Goal: Information Seeking & Learning: Learn about a topic

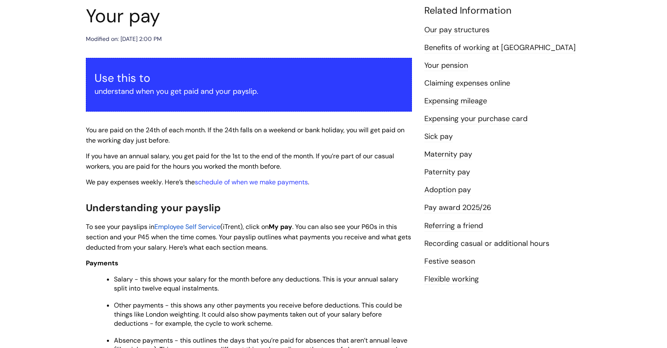
scroll to position [99, 0]
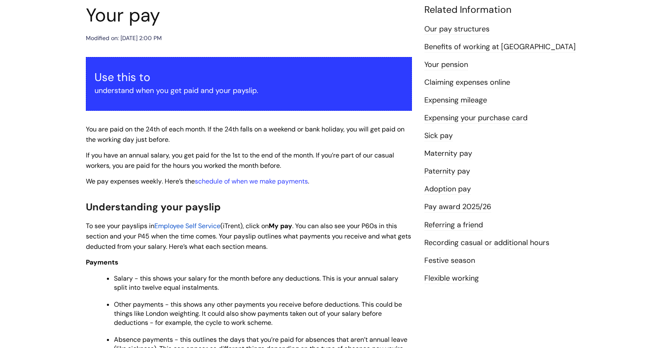
click at [459, 225] on link "Referring a friend" at bounding box center [454, 225] width 59 height 11
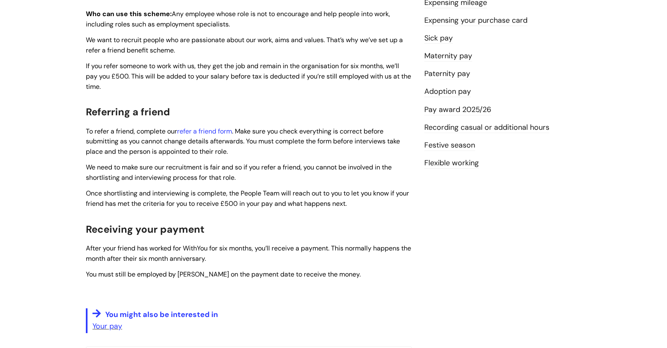
scroll to position [215, 0]
click at [459, 164] on link "Flexible working" at bounding box center [452, 162] width 55 height 11
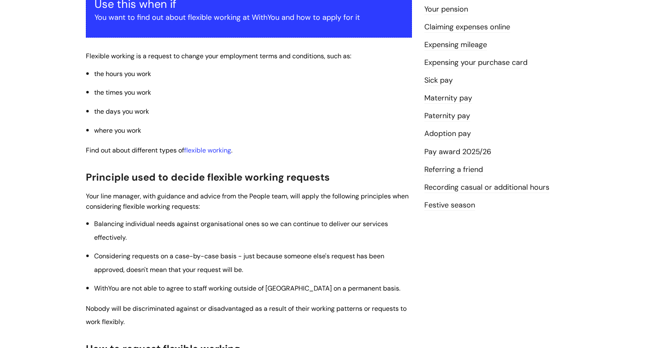
scroll to position [183, 0]
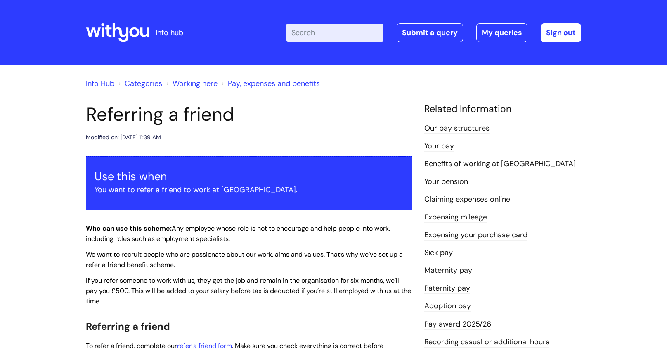
scroll to position [214, 0]
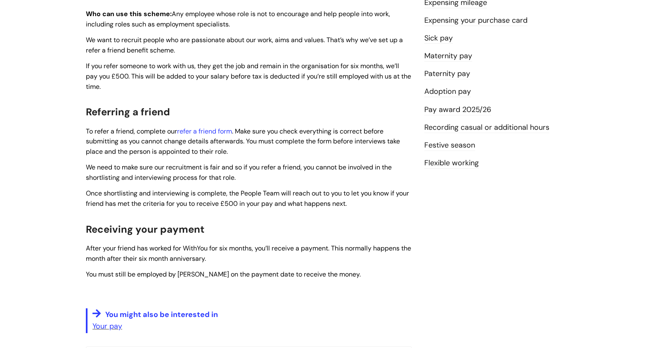
click at [451, 168] on link "Flexible working" at bounding box center [452, 163] width 55 height 11
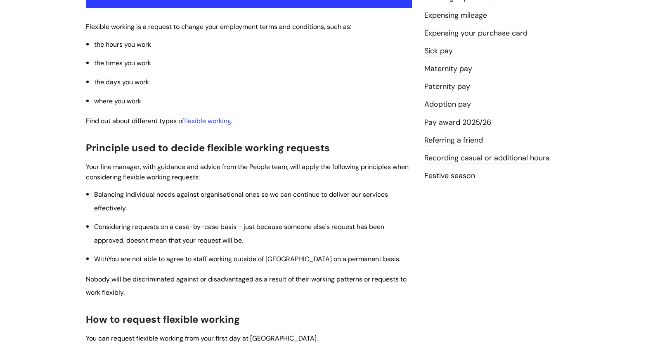
scroll to position [202, 0]
click at [218, 225] on span "Considering requests on a case-by-case basis - just because someone else's requ…" at bounding box center [239, 233] width 290 height 22
click at [216, 232] on li "Considering requests on a case-by-case basis - just because someone else's requ…" at bounding box center [253, 232] width 318 height 27
click at [217, 123] on link "flexible working" at bounding box center [207, 120] width 47 height 9
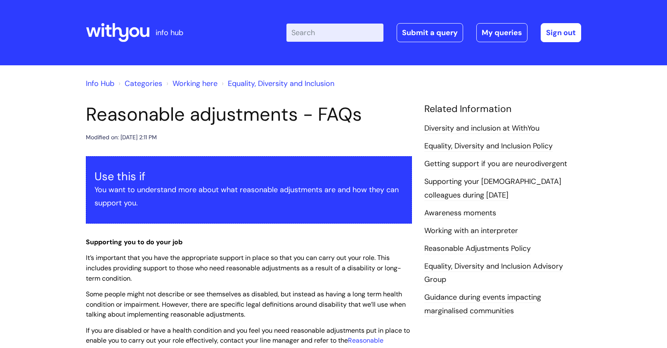
click at [123, 30] on icon at bounding box center [118, 33] width 64 height 20
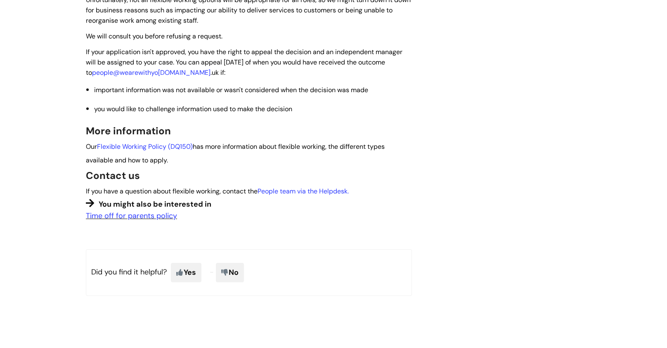
scroll to position [746, 0]
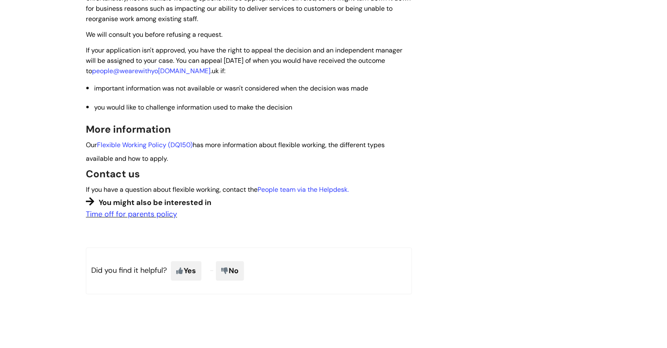
click at [156, 140] on p "Our Flexible Working Policy (DQ150) has more information about flexible working…" at bounding box center [249, 151] width 326 height 27
click at [159, 145] on link "Flexible Working Policy (DQ150)" at bounding box center [145, 144] width 96 height 9
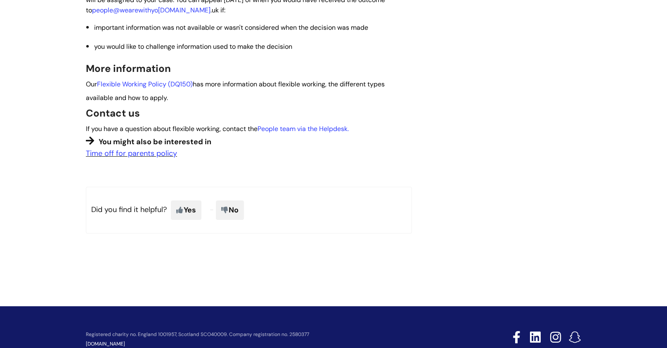
scroll to position [808, 0]
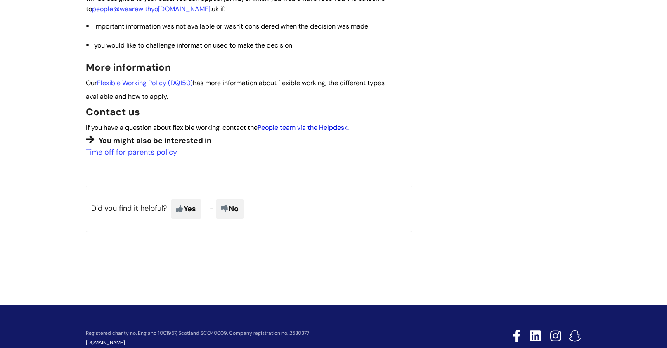
click at [339, 130] on link "People team via the Helpdesk." at bounding box center [303, 127] width 91 height 9
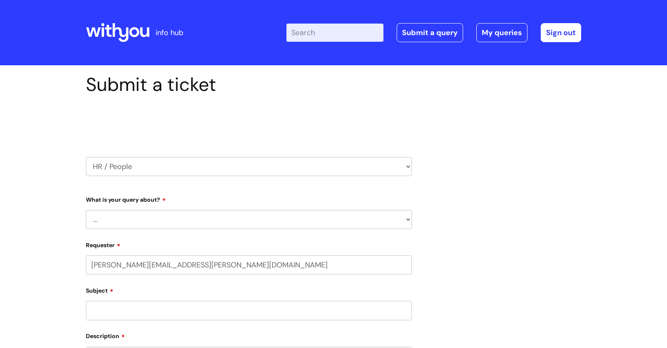
select select "80004286546"
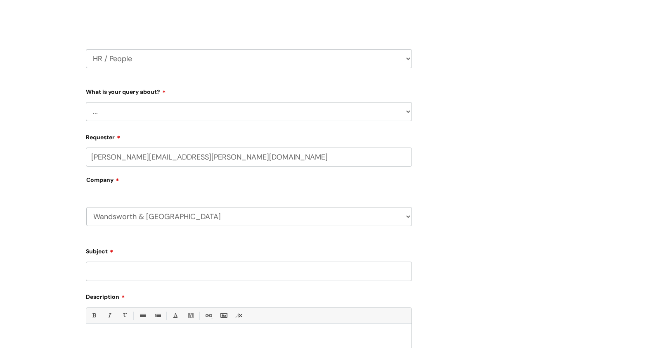
scroll to position [109, 0]
click at [342, 116] on select "... Absence Query Holiday Query Employee change request General HR Query iTrent…" at bounding box center [249, 110] width 326 height 19
select select "Employee change request"
click at [86, 101] on select "... Absence Query Holiday Query Employee change request General HR Query iTrent…" at bounding box center [249, 110] width 326 height 19
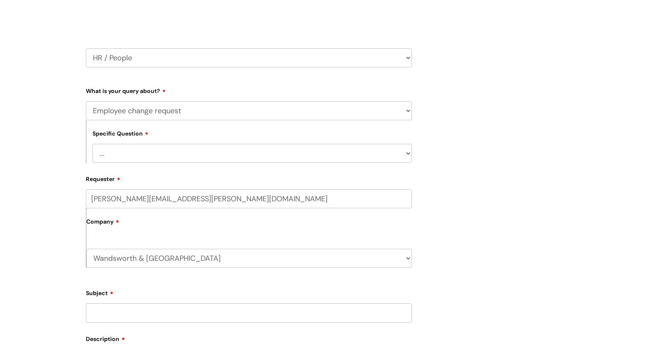
click at [340, 163] on select "... General employee change query Chasing update on employee change form progre…" at bounding box center [253, 153] width 320 height 19
select select "General employee change query"
click at [93, 145] on select "... General employee change query Chasing update on employee change form progre…" at bounding box center [253, 153] width 320 height 19
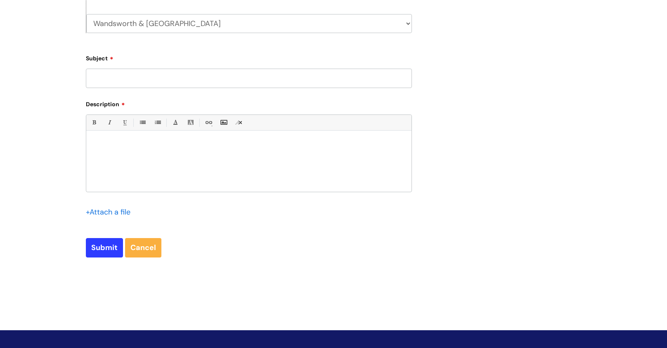
scroll to position [0, 0]
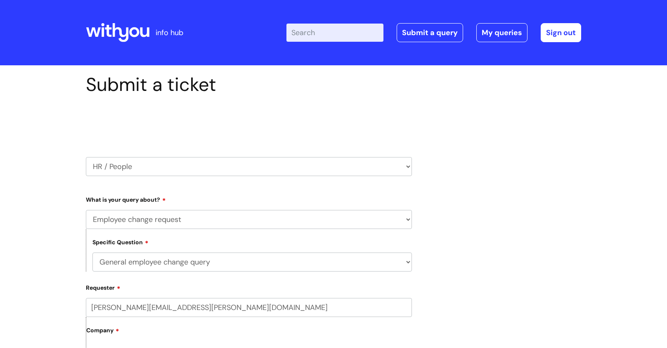
click at [121, 31] on icon at bounding box center [121, 32] width 16 height 19
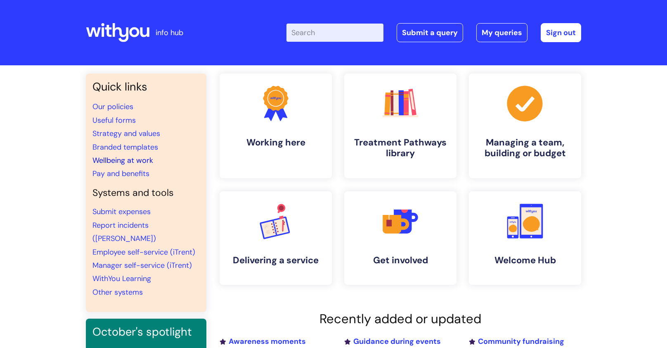
click at [120, 160] on link "Wellbeing at work" at bounding box center [123, 160] width 61 height 10
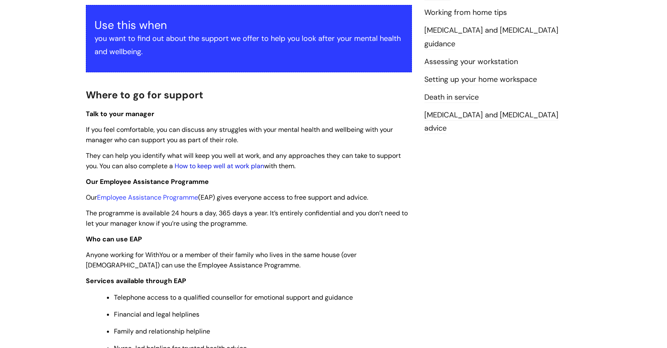
scroll to position [151, 0]
click at [206, 164] on link "How to keep well at work plan" at bounding box center [220, 165] width 90 height 9
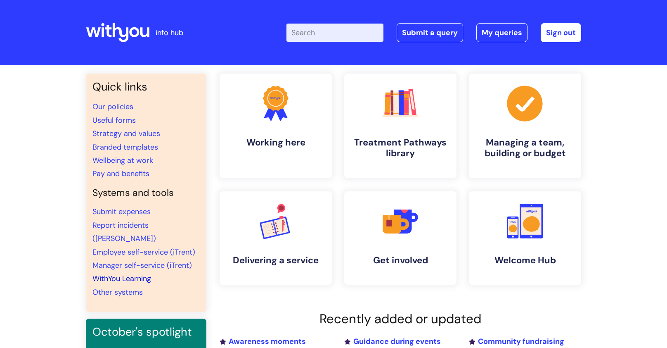
click at [143, 273] on link "WithYou Learning" at bounding box center [122, 278] width 59 height 10
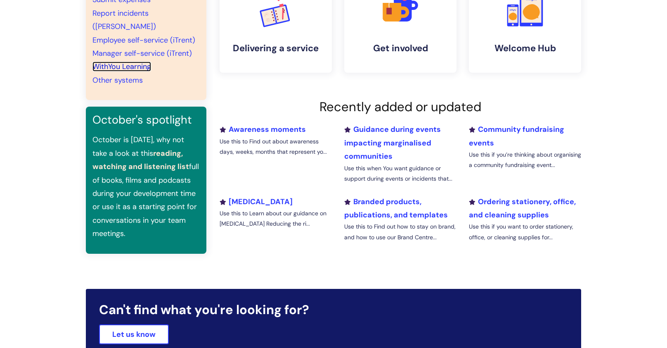
scroll to position [211, 0]
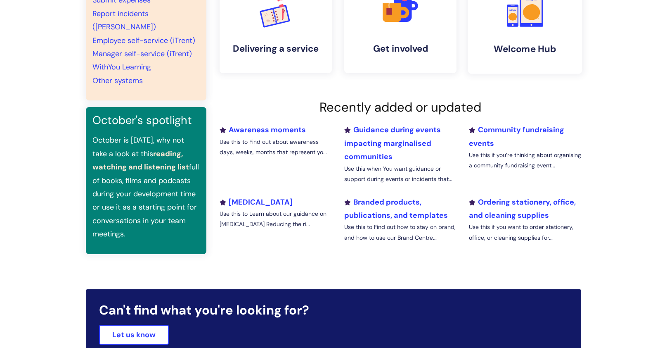
click at [525, 20] on rect at bounding box center [532, 9] width 20 height 28
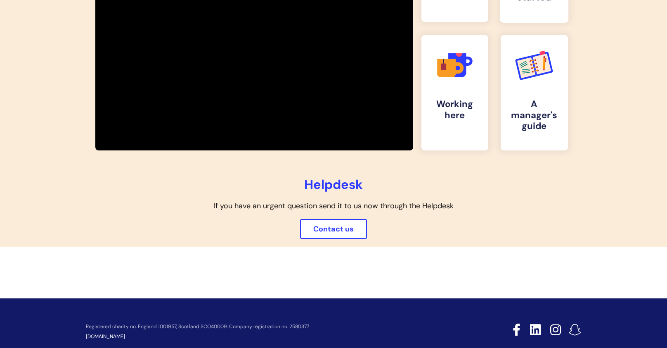
scroll to position [243, 0]
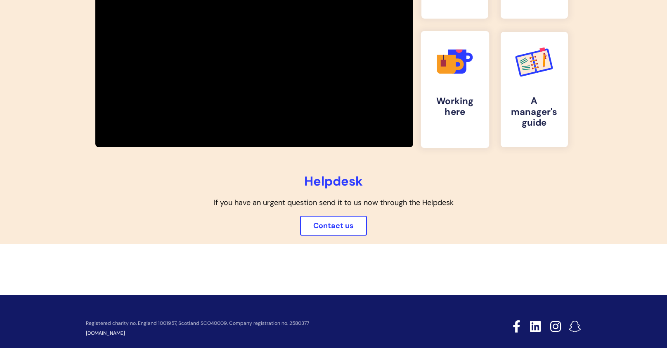
click at [460, 115] on h4 "Working here" at bounding box center [455, 106] width 55 height 22
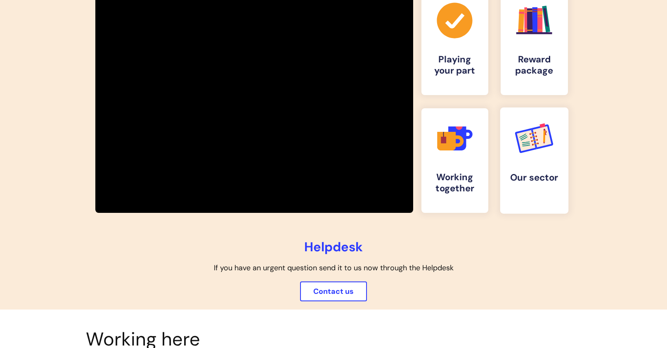
scroll to position [169, 0]
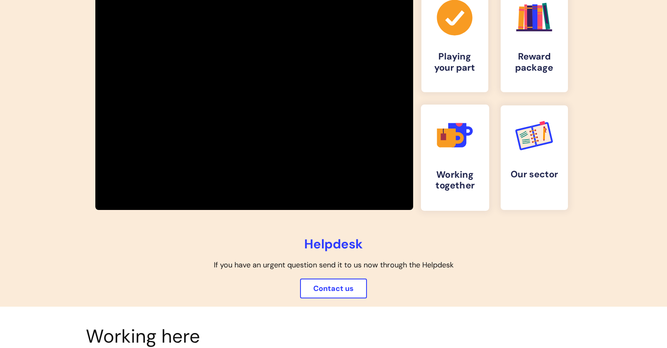
click at [466, 176] on h4 "Working together" at bounding box center [455, 180] width 55 height 22
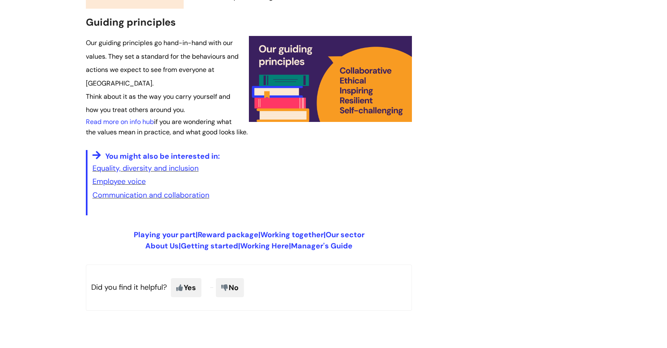
scroll to position [402, 0]
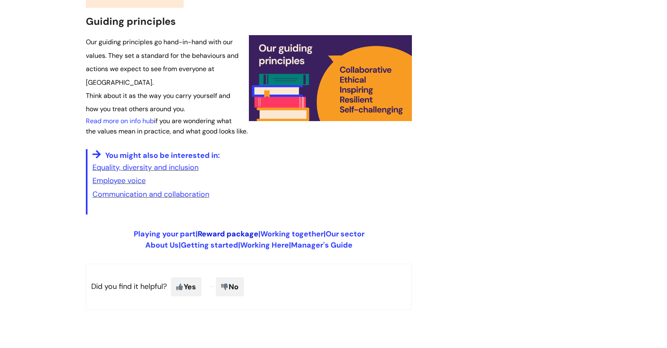
click at [239, 232] on link "Reward package" at bounding box center [228, 234] width 61 height 10
